Goal: Navigation & Orientation: Find specific page/section

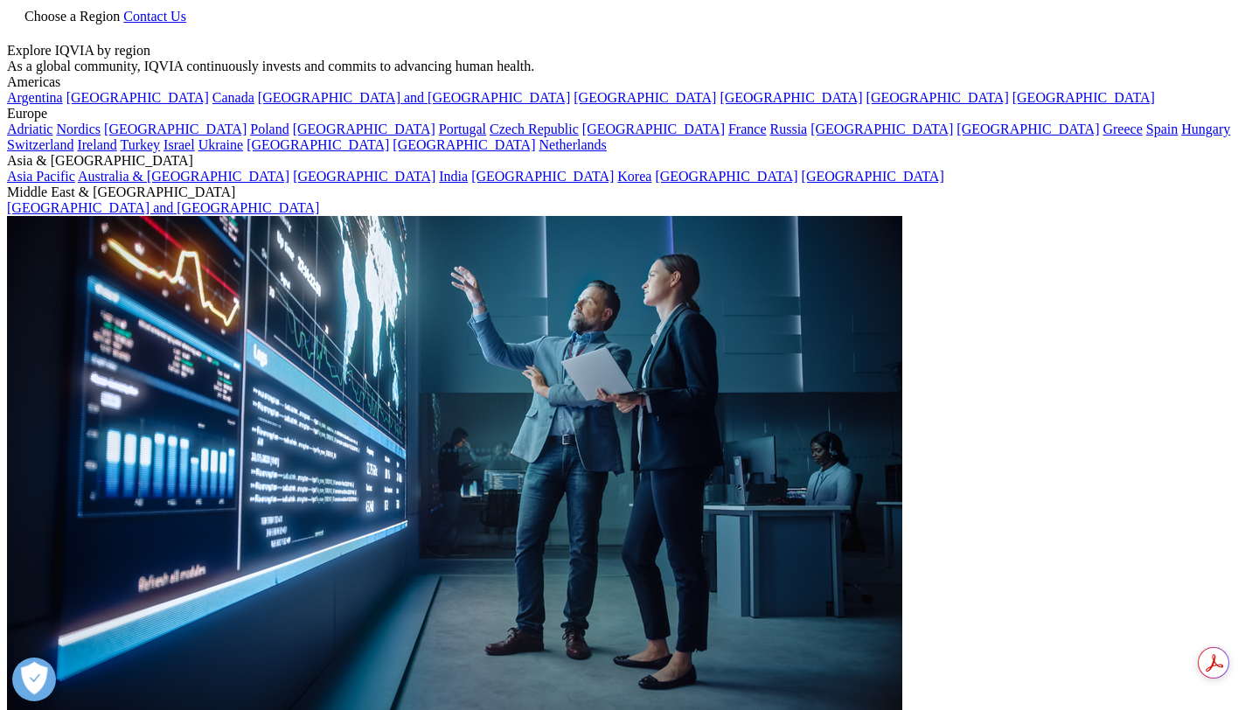
click at [120, 24] on span "Choose a Region" at bounding box center [71, 16] width 95 height 15
click at [392, 22] on div "Choose a Region Contact Us" at bounding box center [629, 25] width 1245 height 36
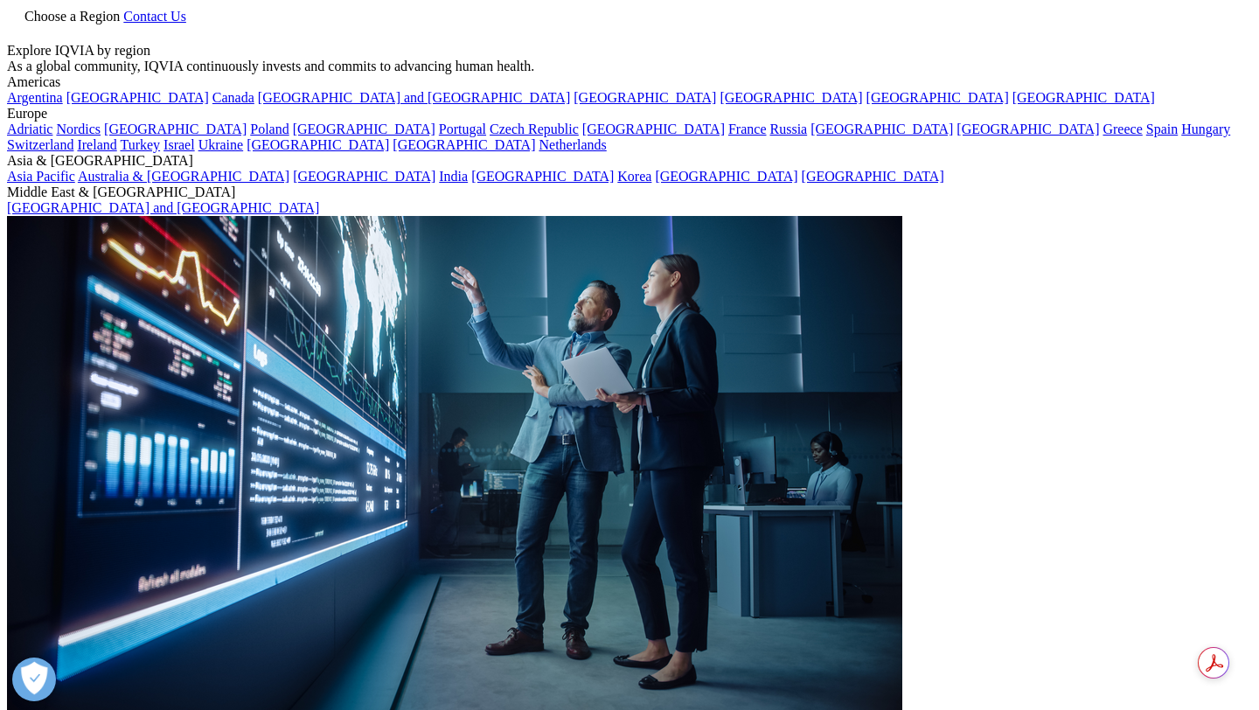
click at [591, 17] on div "Choose a Region Contact Us" at bounding box center [629, 25] width 1245 height 36
click at [1222, 36] on div "Choose a Region Contact Us" at bounding box center [629, 25] width 1245 height 36
